Goal: Task Accomplishment & Management: Use online tool/utility

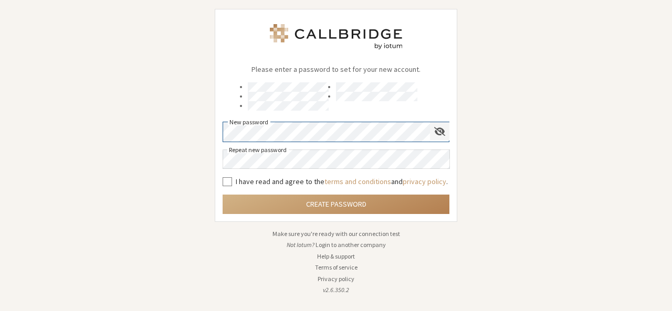
click at [444, 129] on span "Show password" at bounding box center [439, 132] width 11 height 10
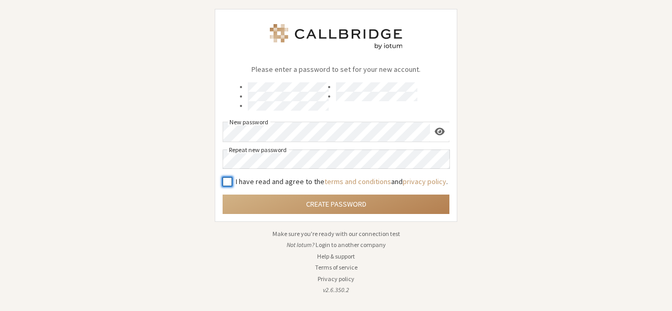
click at [228, 178] on input "I have read and agree to the terms and conditions and privacy policy ." at bounding box center [227, 181] width 9 height 11
checkbox input "true"
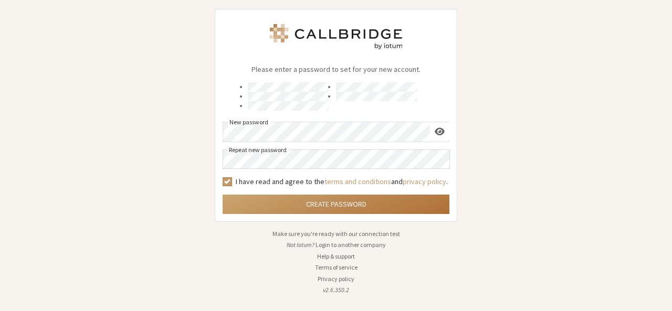
click at [337, 200] on button "Create Password" at bounding box center [336, 204] width 227 height 19
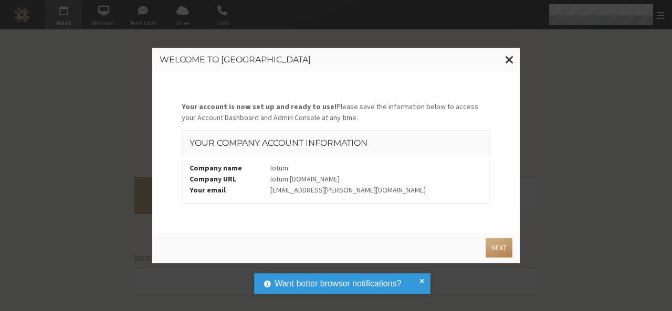
click at [459, 159] on div "Company name Iotum Company URL iotum . [DOMAIN_NAME] Your email [PERSON_NAME][E…" at bounding box center [336, 179] width 308 height 48
click at [500, 248] on button "Next" at bounding box center [499, 247] width 27 height 19
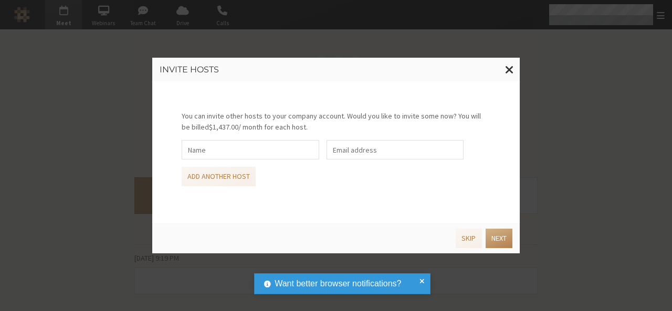
click at [500, 248] on div "Skip Next" at bounding box center [336, 238] width 368 height 30
click at [499, 238] on button "Next" at bounding box center [499, 238] width 27 height 19
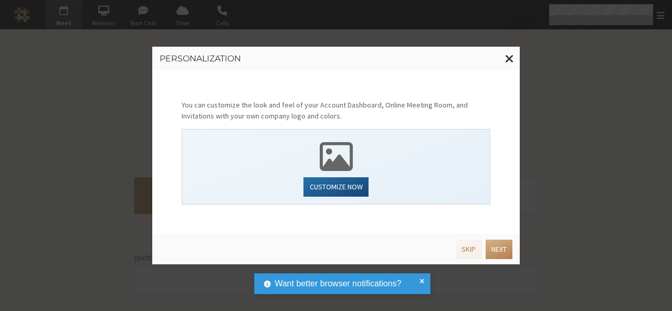
click at [499, 238] on div "Skip Next" at bounding box center [334, 247] width 357 height 23
click at [491, 244] on button "Next" at bounding box center [499, 249] width 27 height 19
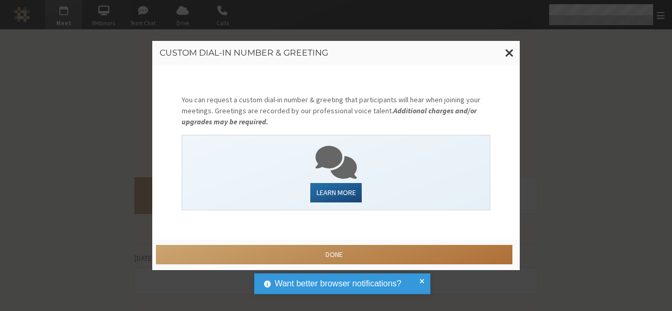
click at [444, 255] on button "Done" at bounding box center [334, 254] width 357 height 19
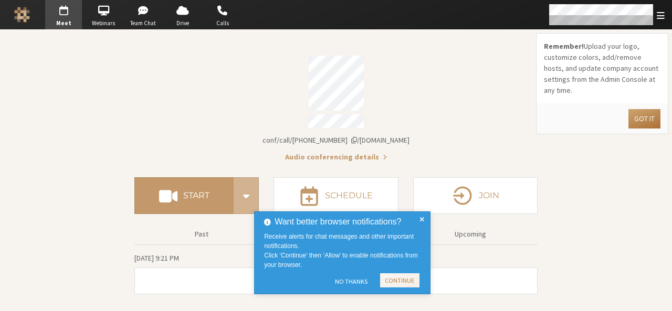
click at [641, 109] on button "Got it" at bounding box center [645, 118] width 32 height 19
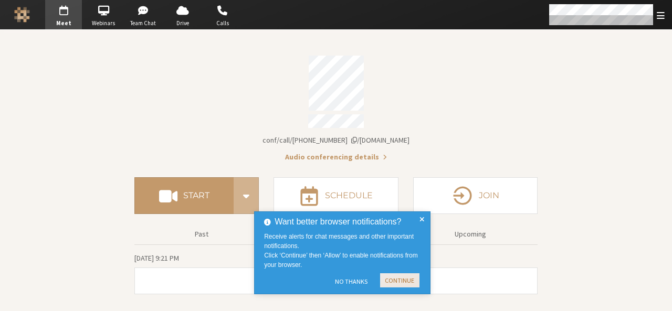
click at [400, 279] on button "Continue" at bounding box center [399, 281] width 39 height 14
